Goal: Task Accomplishment & Management: Complete application form

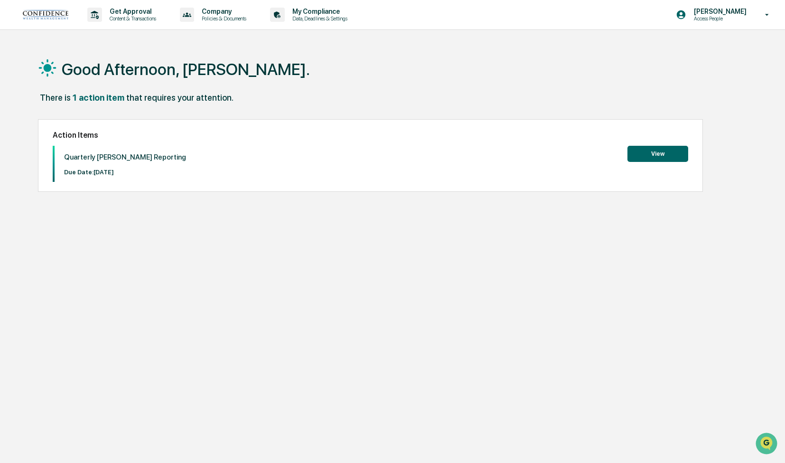
click at [661, 155] on button "View" at bounding box center [657, 154] width 61 height 16
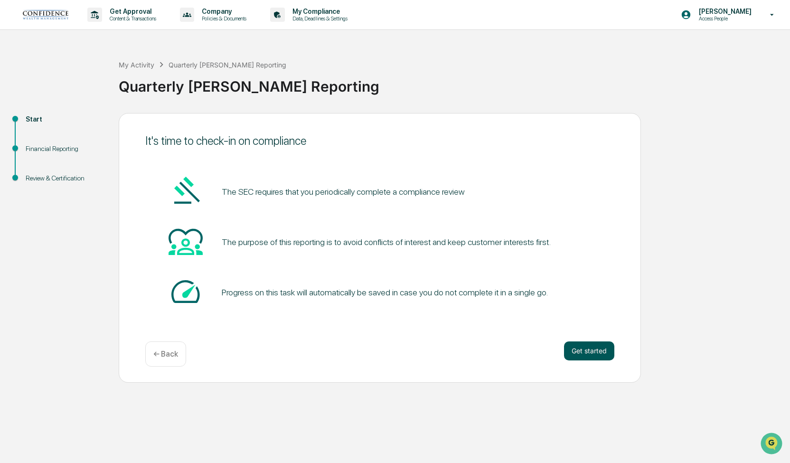
click at [594, 357] on button "Get started" at bounding box center [589, 350] width 50 height 19
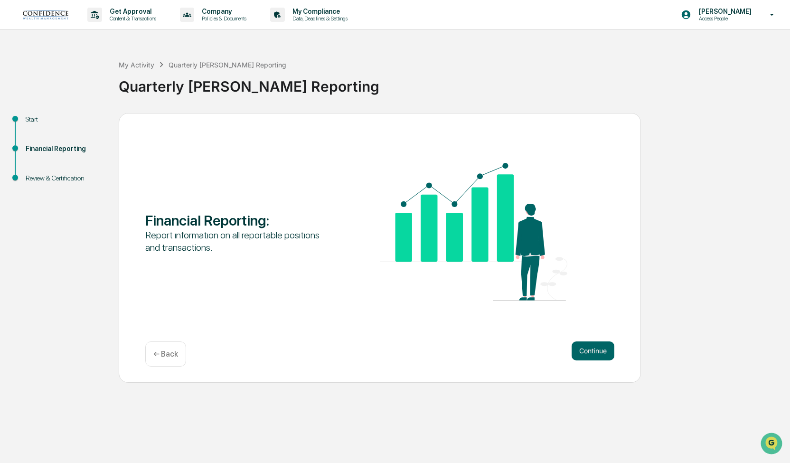
click at [594, 357] on button "Continue" at bounding box center [592, 350] width 43 height 19
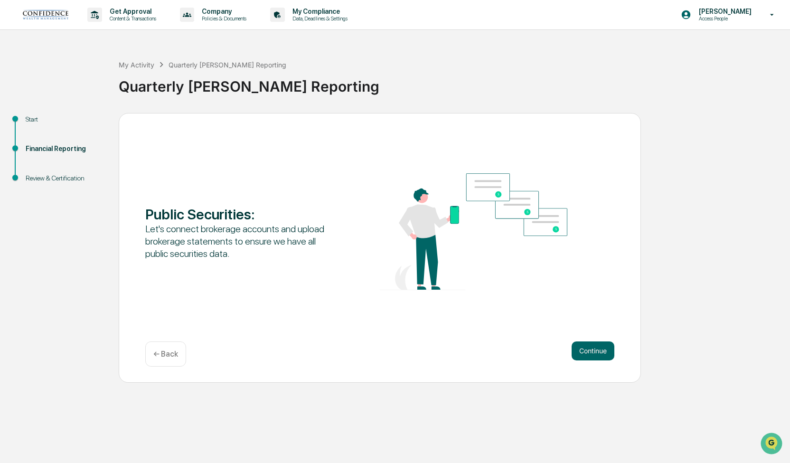
click at [594, 357] on button "Continue" at bounding box center [592, 350] width 43 height 19
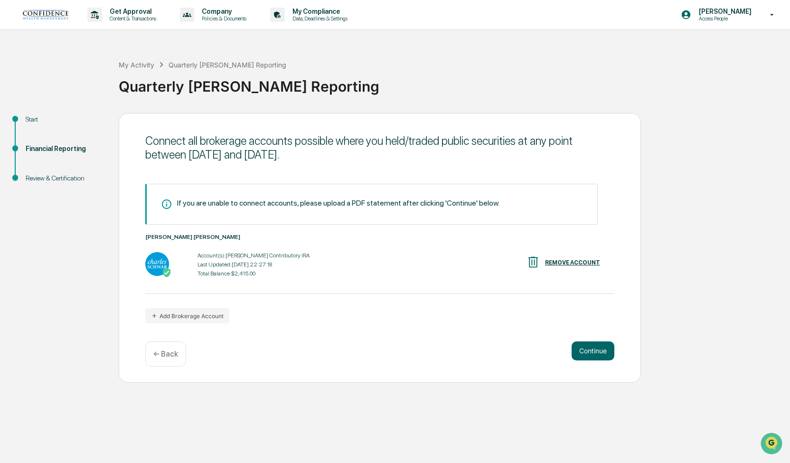
click at [594, 357] on button "Continue" at bounding box center [592, 350] width 43 height 19
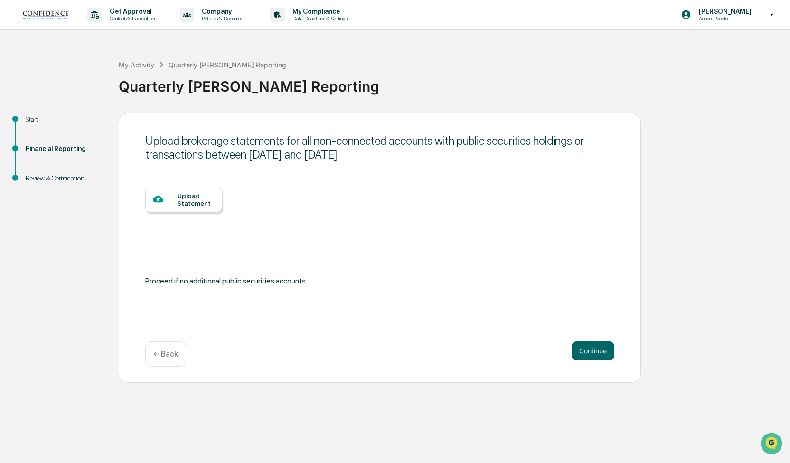
click at [594, 357] on button "Continue" at bounding box center [592, 350] width 43 height 19
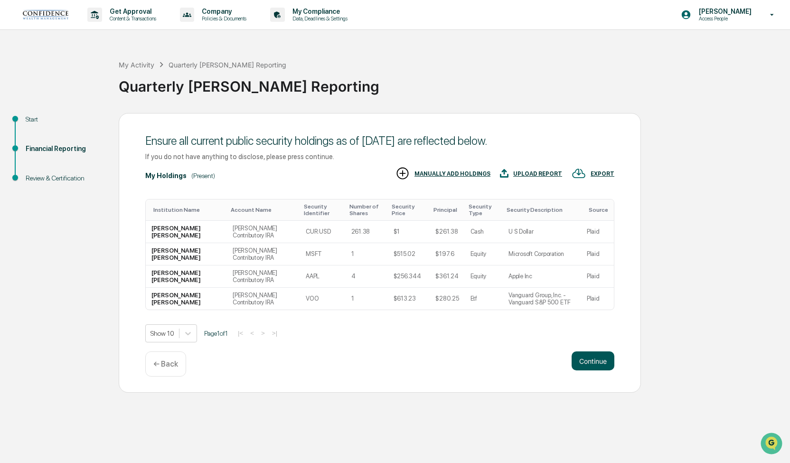
click at [587, 359] on button "Continue" at bounding box center [592, 360] width 43 height 19
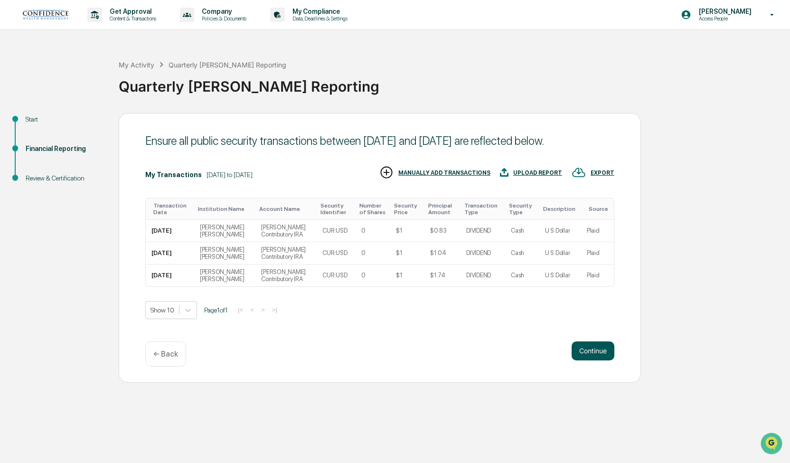
click at [594, 353] on button "Continue" at bounding box center [592, 350] width 43 height 19
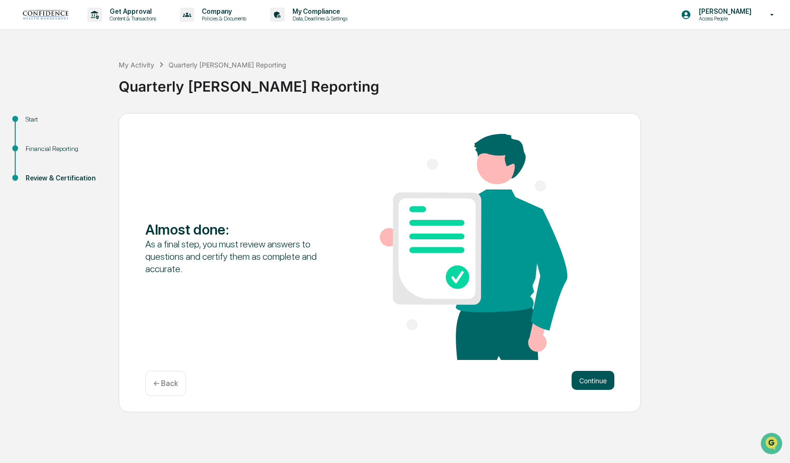
click at [598, 376] on button "Continue" at bounding box center [592, 380] width 43 height 19
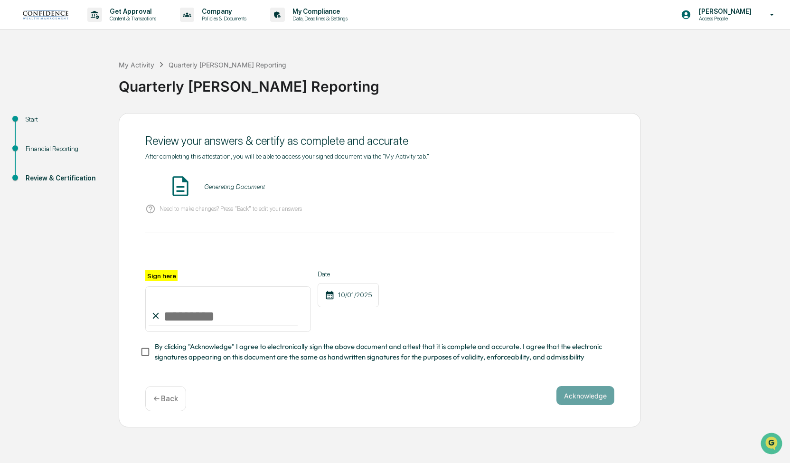
click at [207, 324] on input "Sign here" at bounding box center [228, 309] width 166 height 46
type input "**********"
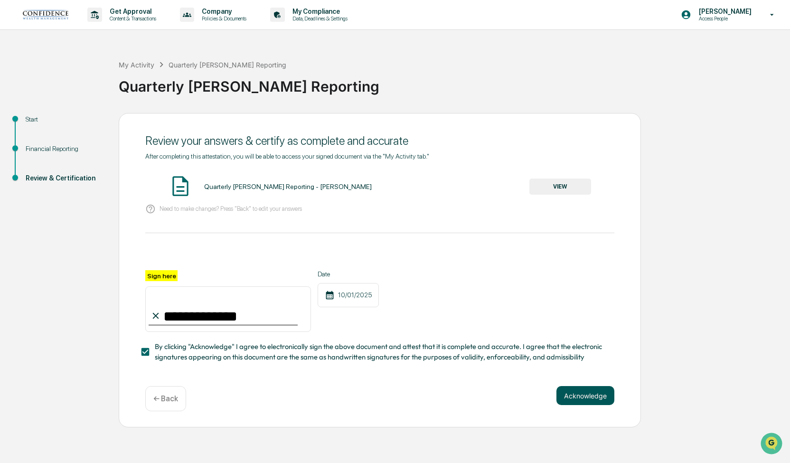
click at [585, 405] on button "Acknowledge" at bounding box center [585, 395] width 58 height 19
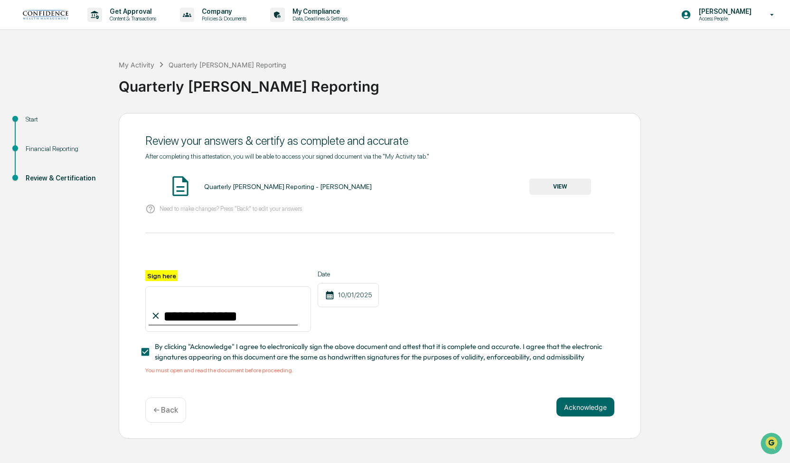
click at [550, 182] on button "VIEW" at bounding box center [560, 186] width 62 height 16
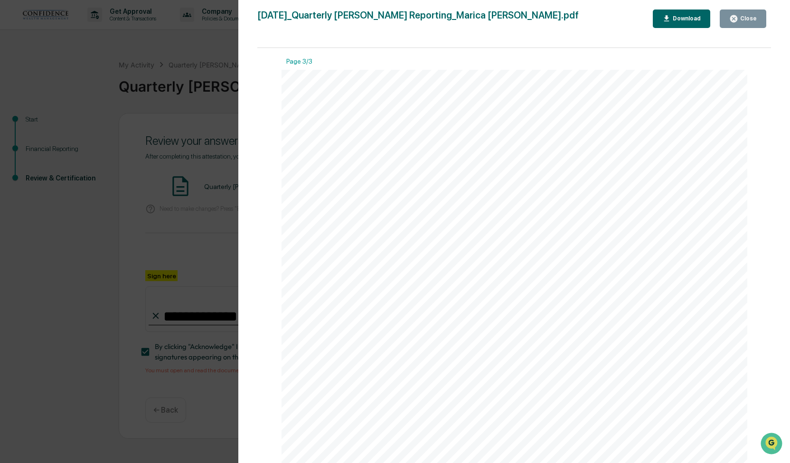
scroll to position [1362, 0]
click at [762, 13] on button "Close" at bounding box center [743, 18] width 47 height 19
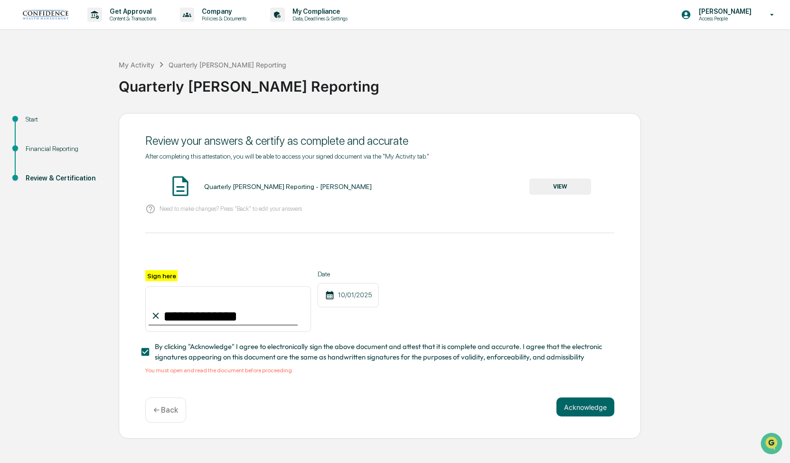
click at [608, 399] on div "**********" at bounding box center [380, 276] width 522 height 326
click at [605, 404] on button "Acknowledge" at bounding box center [585, 406] width 58 height 19
